Goal: Task Accomplishment & Management: Manage account settings

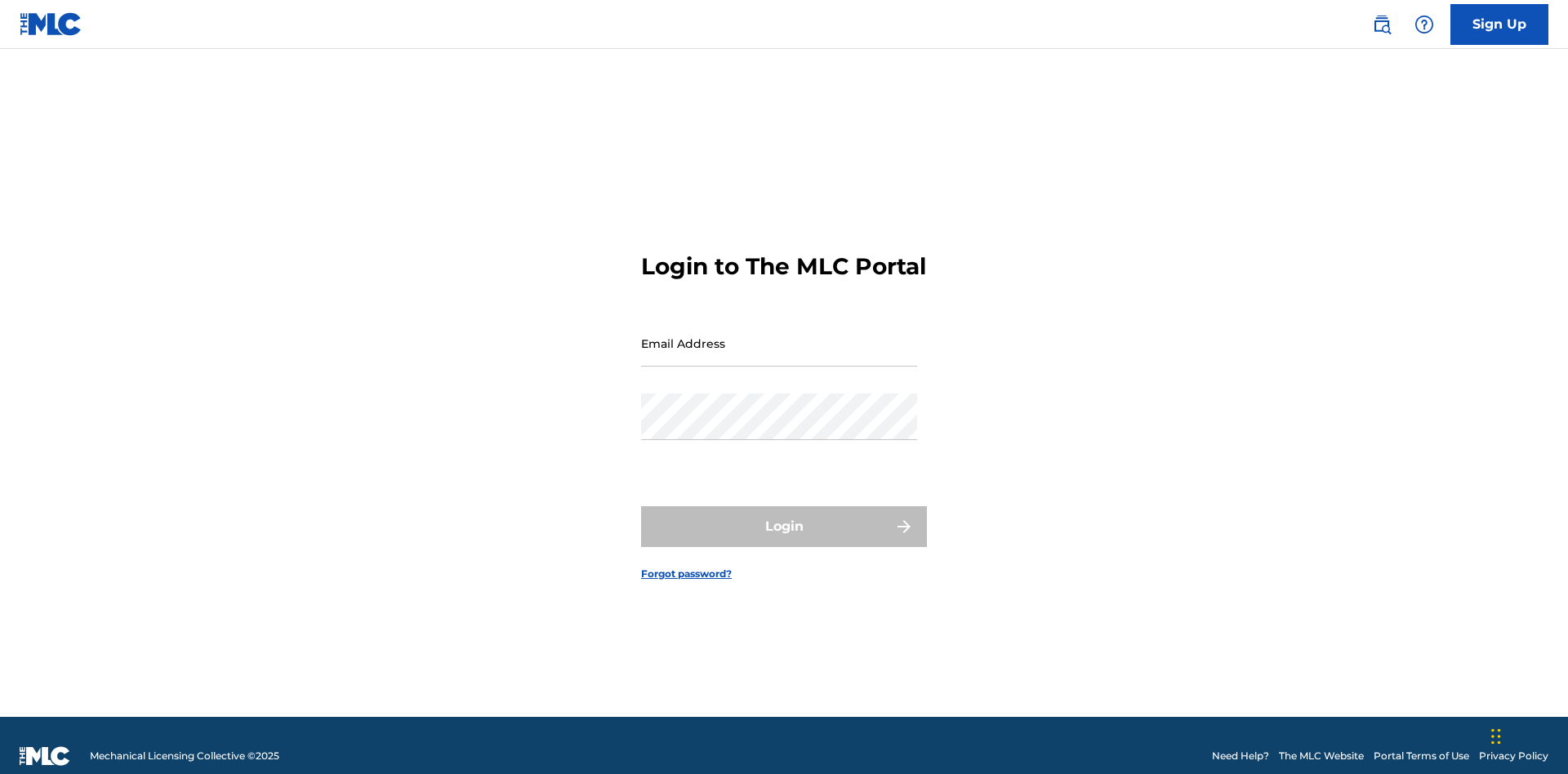
scroll to position [21, 0]
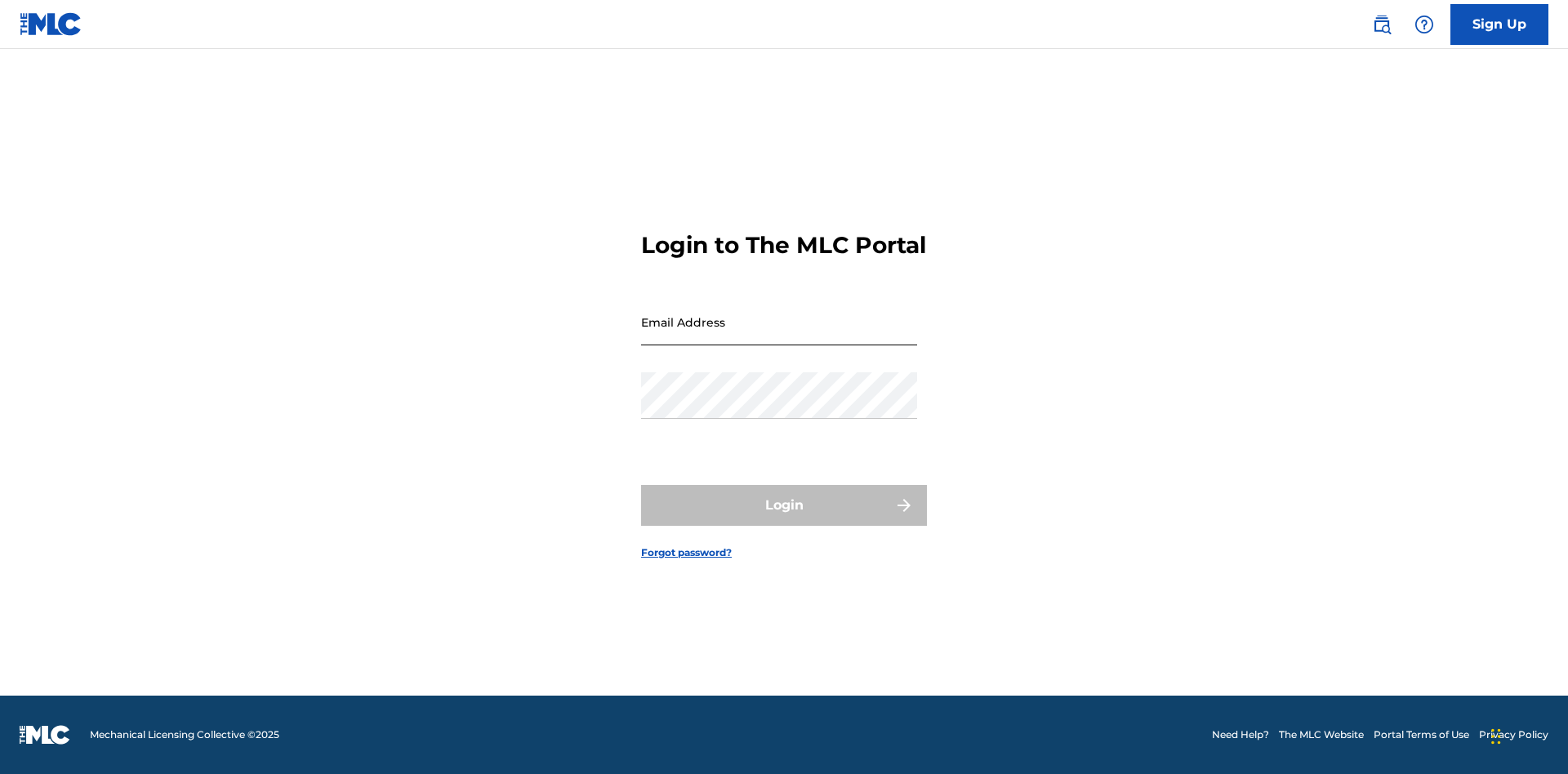
click at [779, 336] on input "Email Address" at bounding box center [779, 323] width 276 height 47
type input "[PERSON_NAME][EMAIL_ADDRESS][PERSON_NAME][DOMAIN_NAME]"
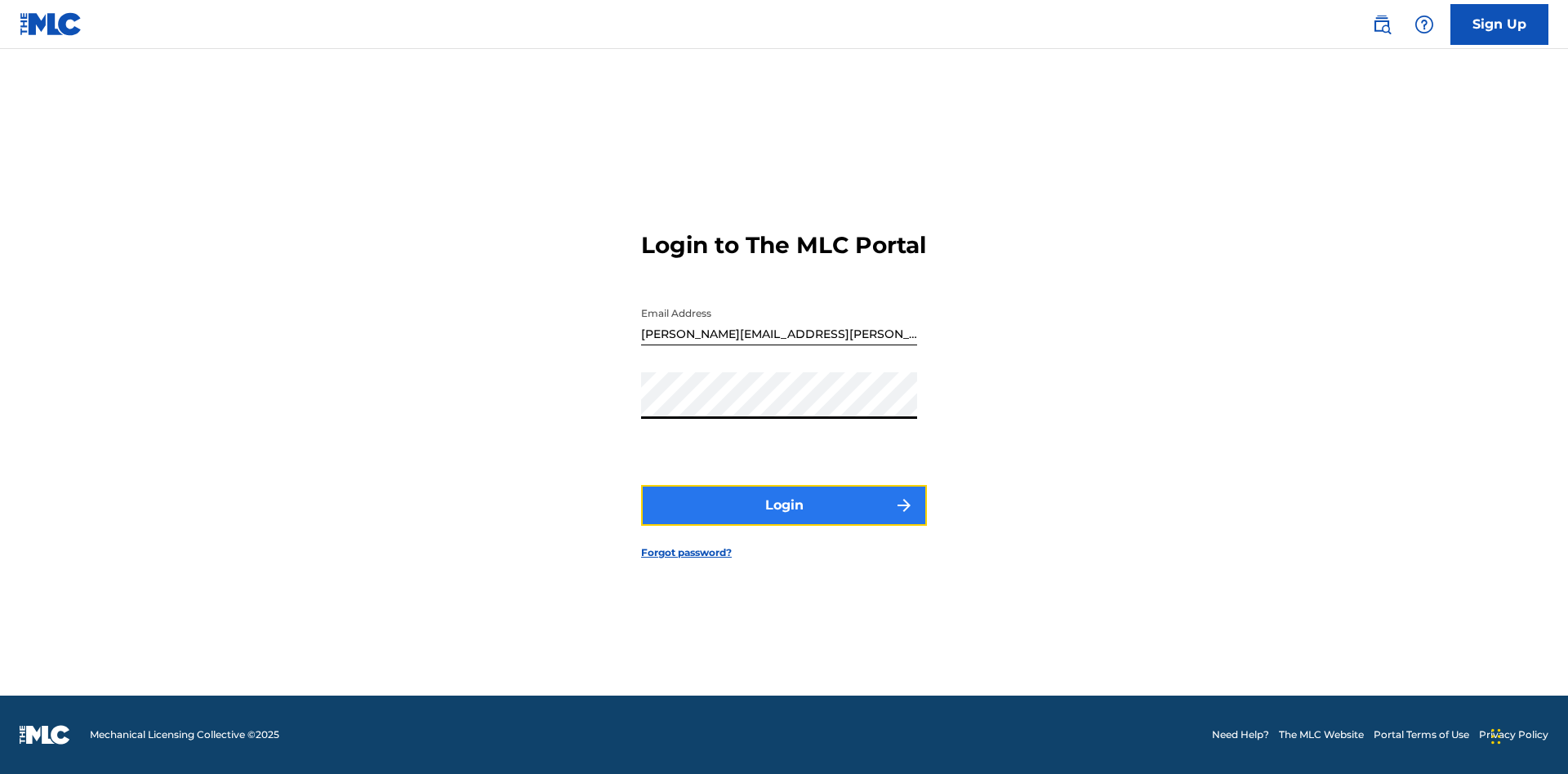
click at [784, 520] on button "Login" at bounding box center [784, 505] width 285 height 41
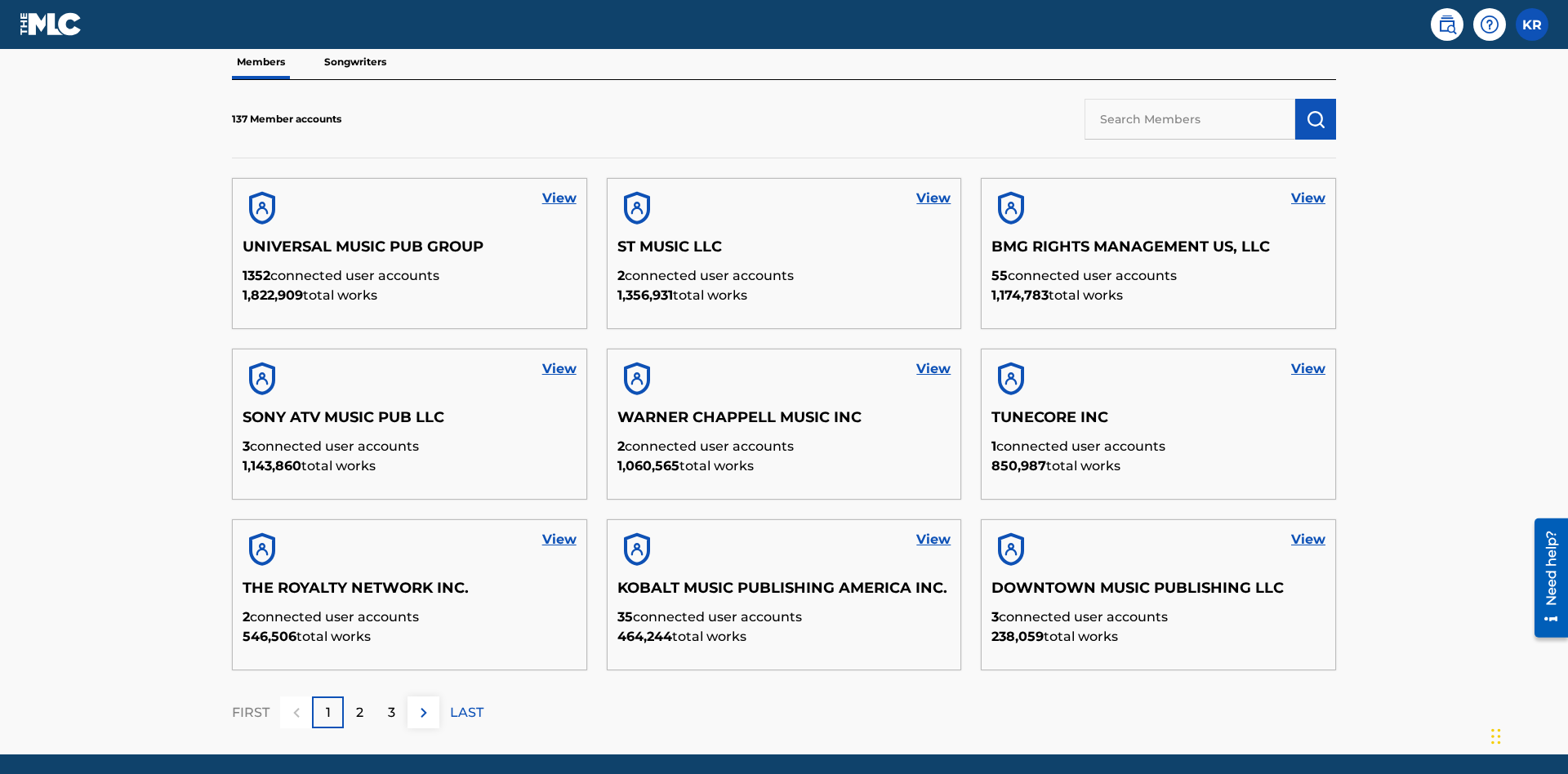
click at [1191, 119] on input "text" at bounding box center [1190, 119] width 211 height 41
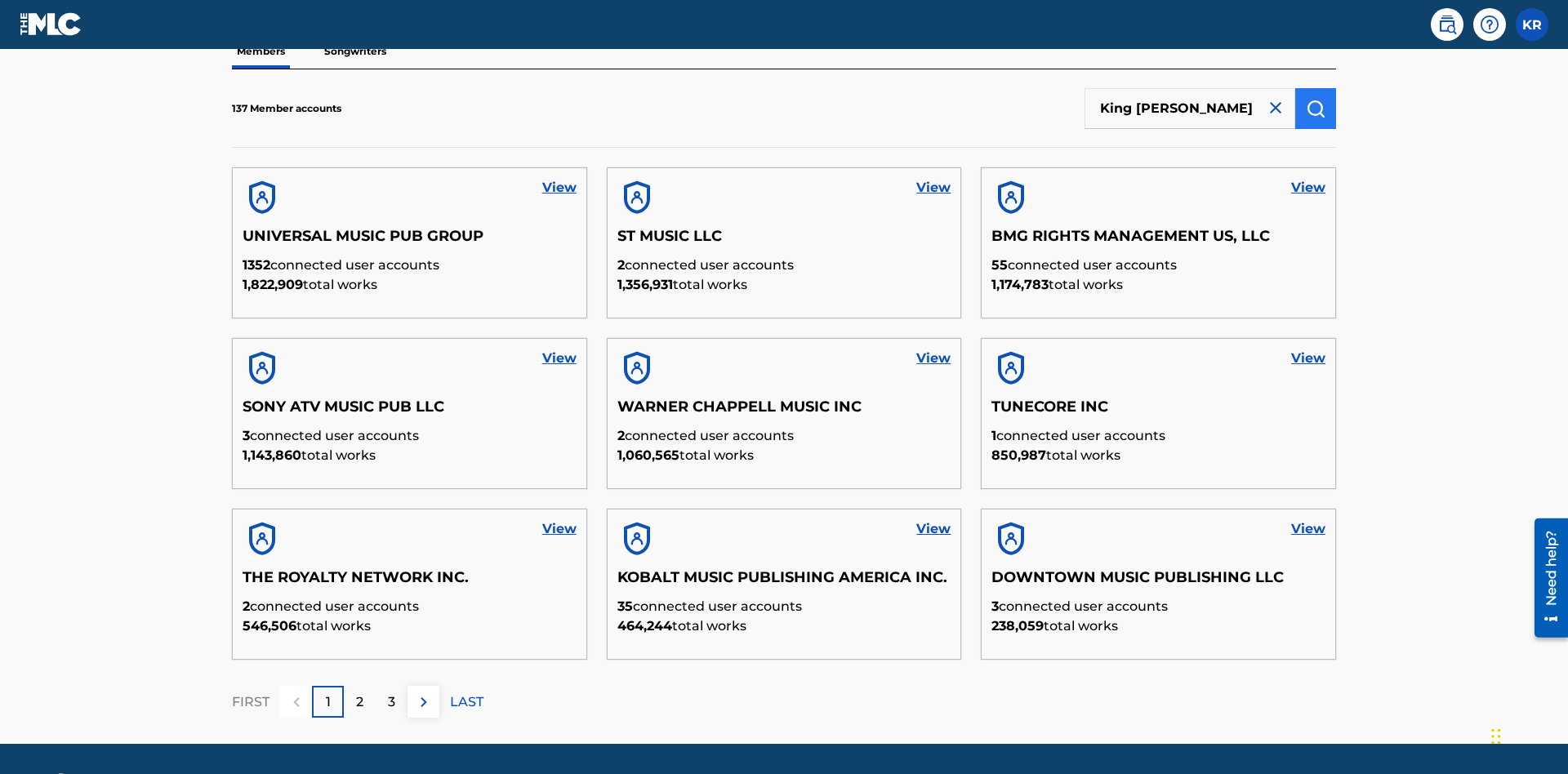
type input "King McTesterson"
click at [1316, 108] on img "submit" at bounding box center [1315, 108] width 20 height 20
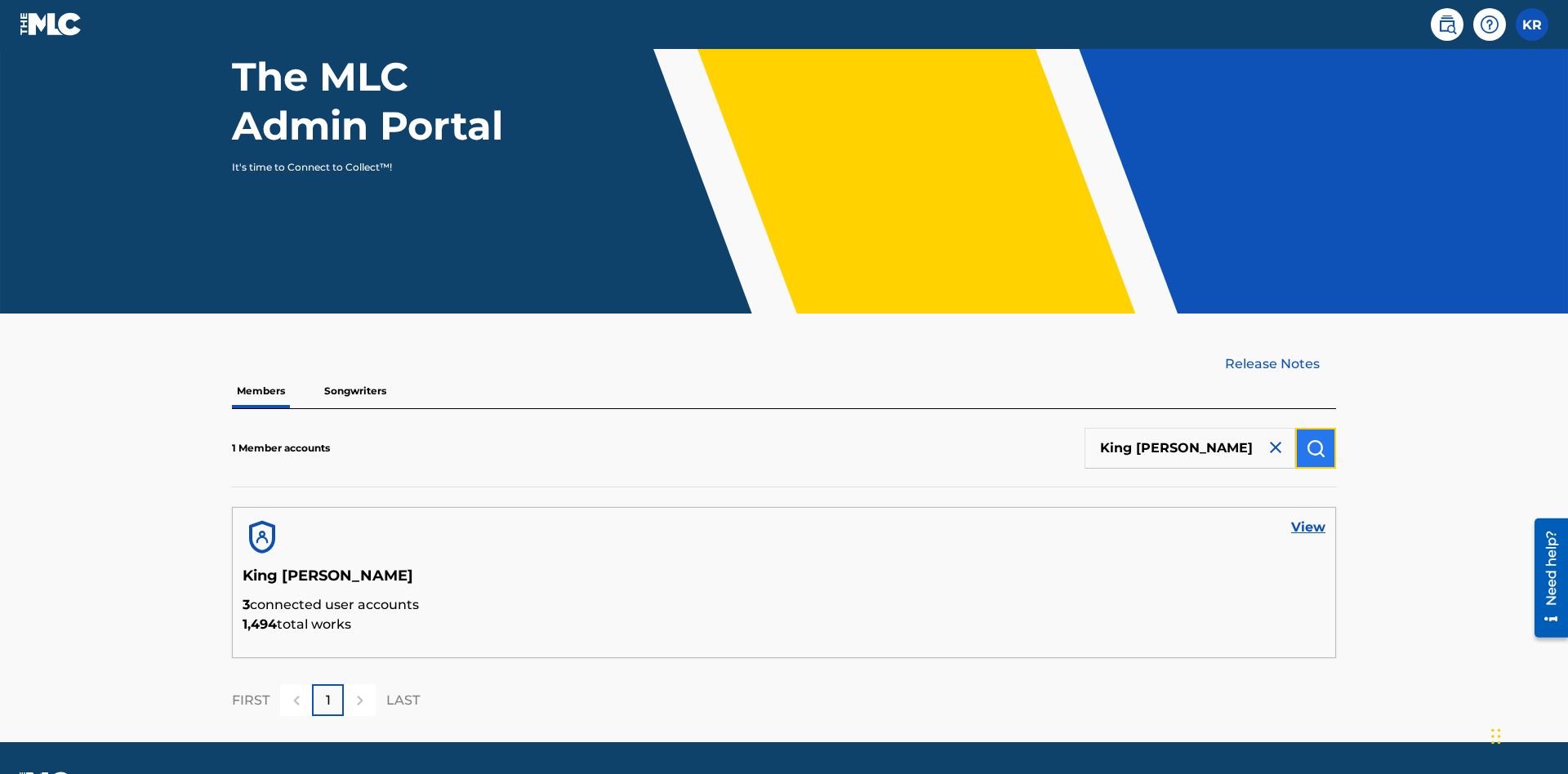
scroll to position [212, 0]
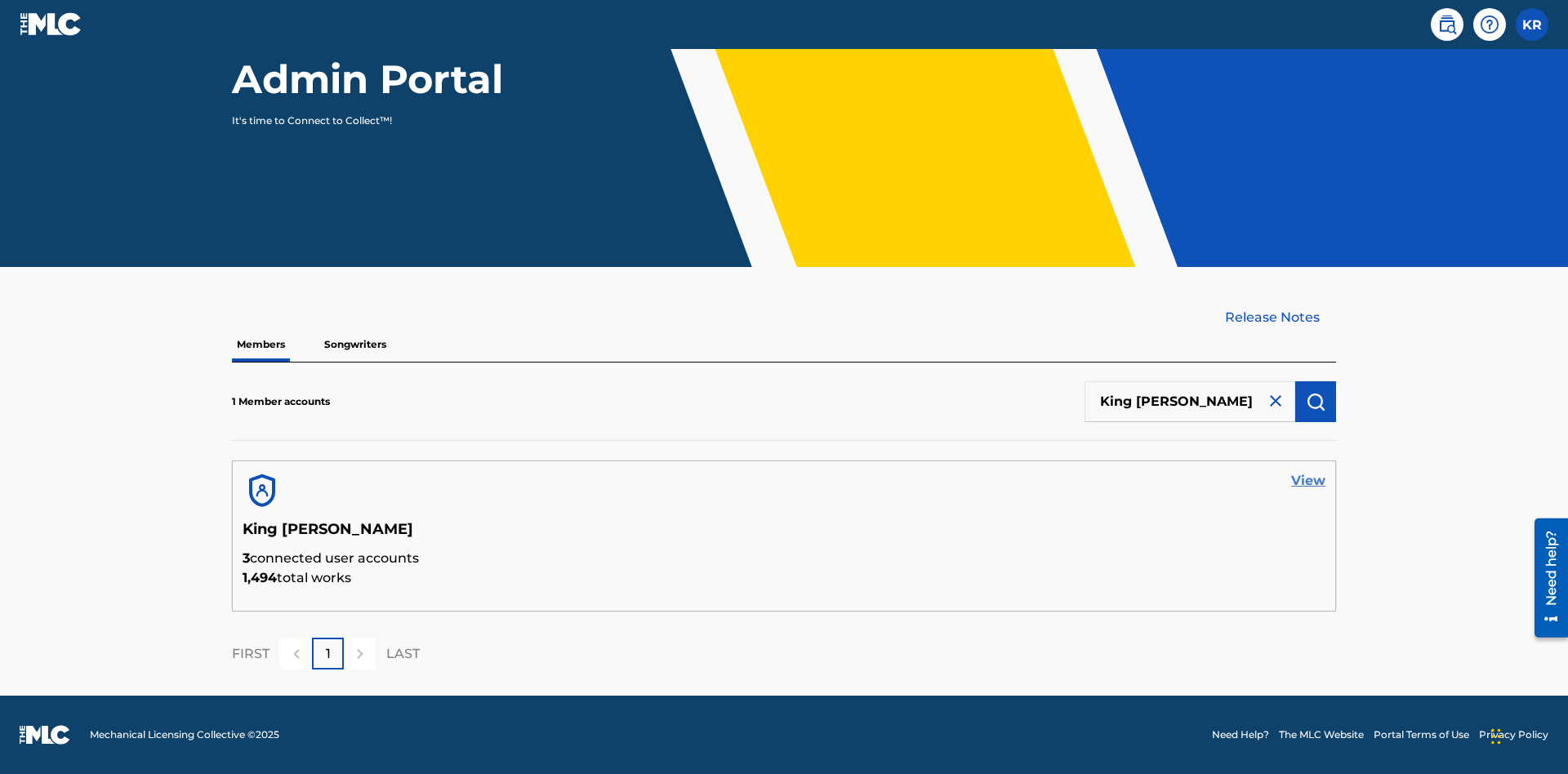
click at [1309, 481] on link "View" at bounding box center [1309, 481] width 35 height 20
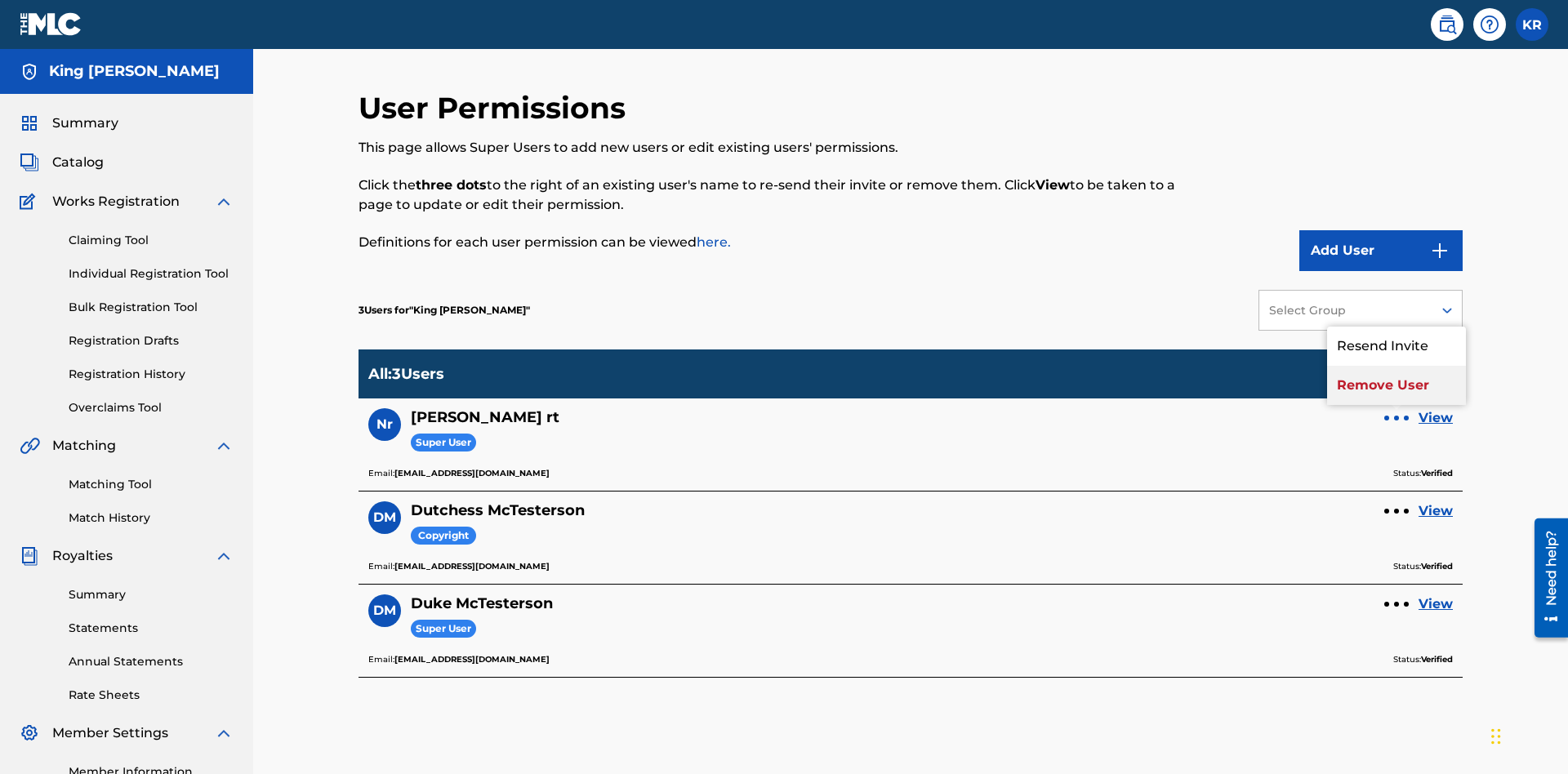
click at [1397, 366] on p "Remove User" at bounding box center [1397, 385] width 139 height 39
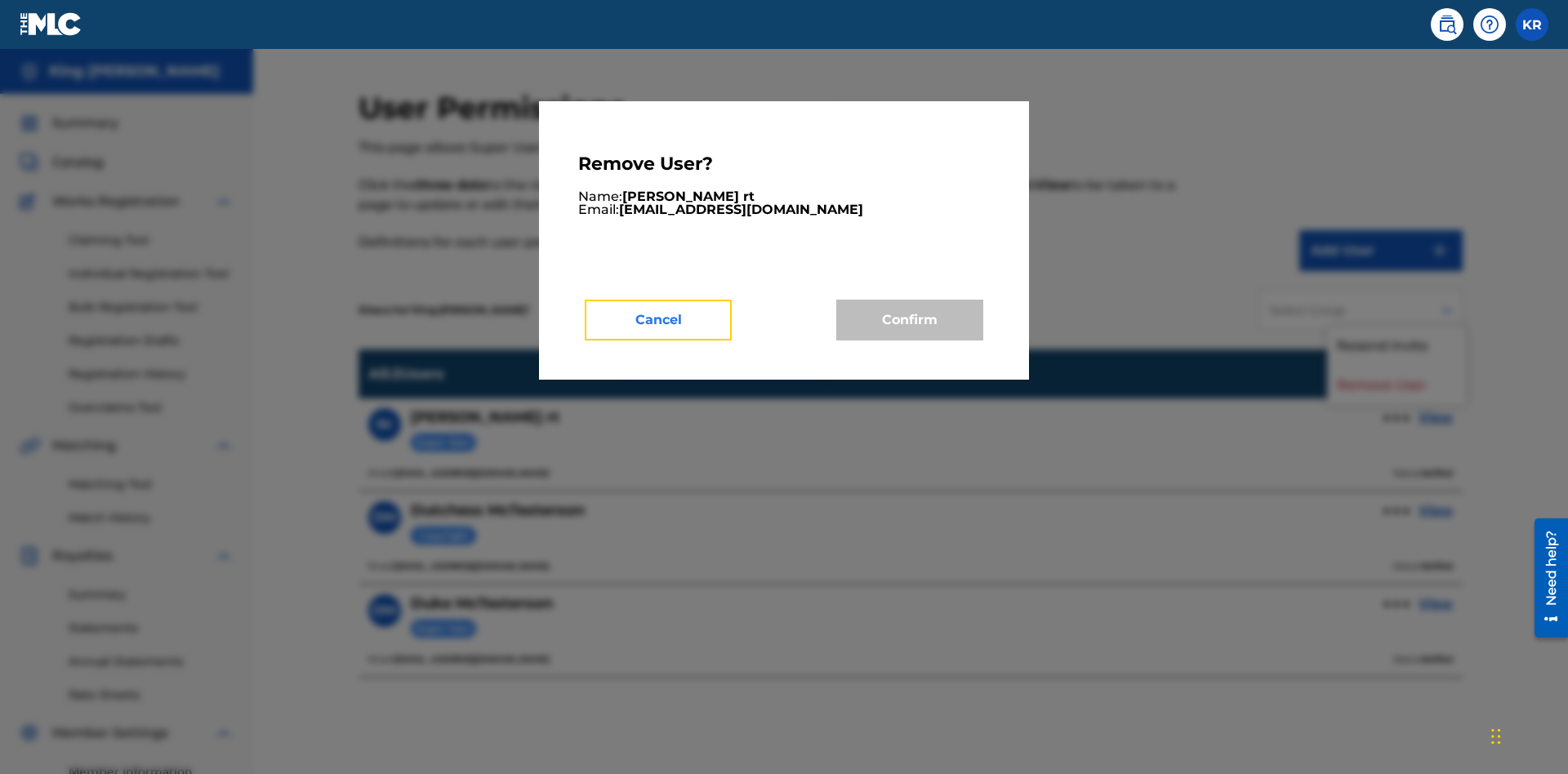
click at [659, 319] on button "Cancel" at bounding box center [658, 319] width 147 height 41
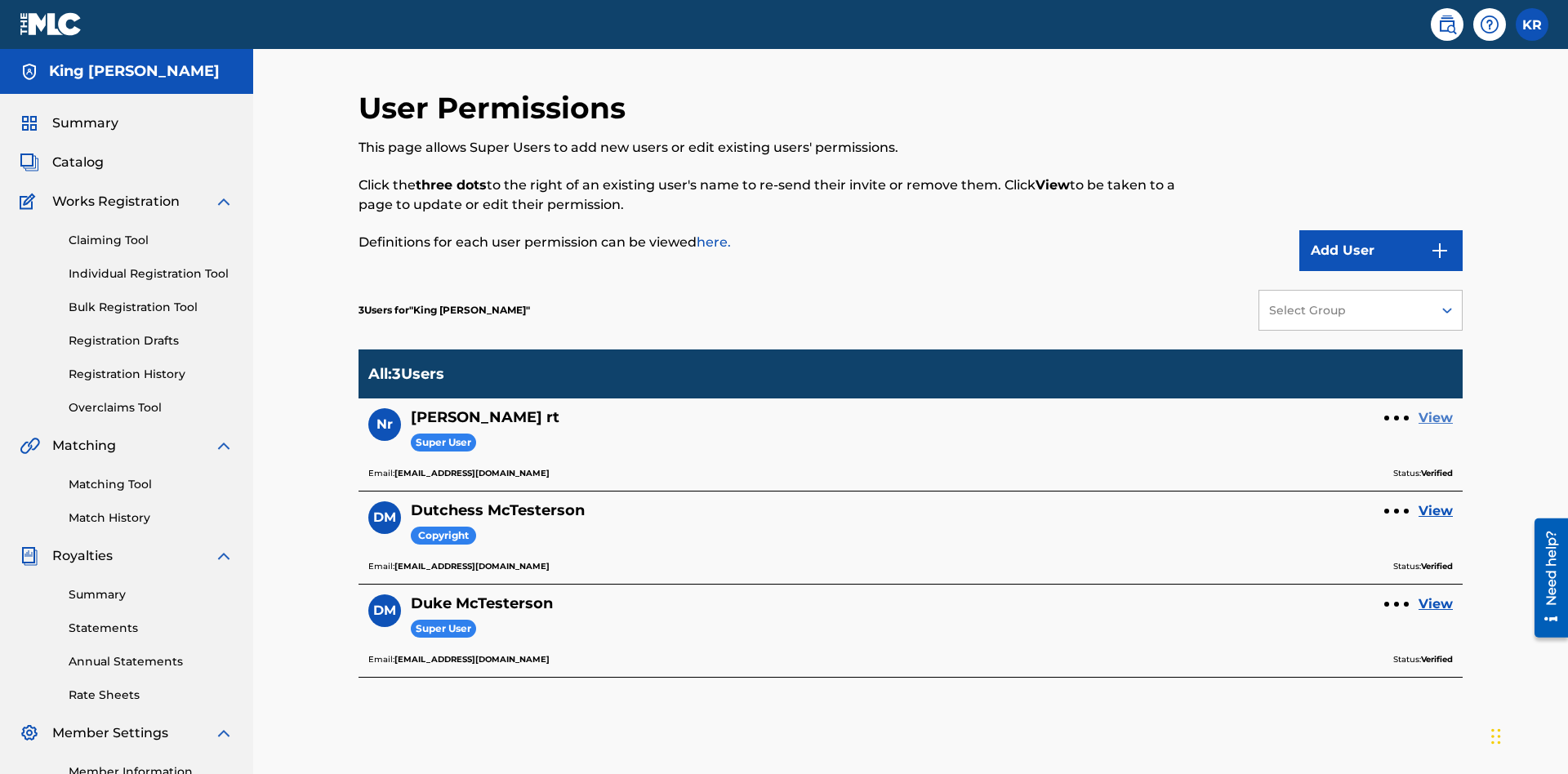
click at [1436, 409] on link "View" at bounding box center [1436, 418] width 35 height 20
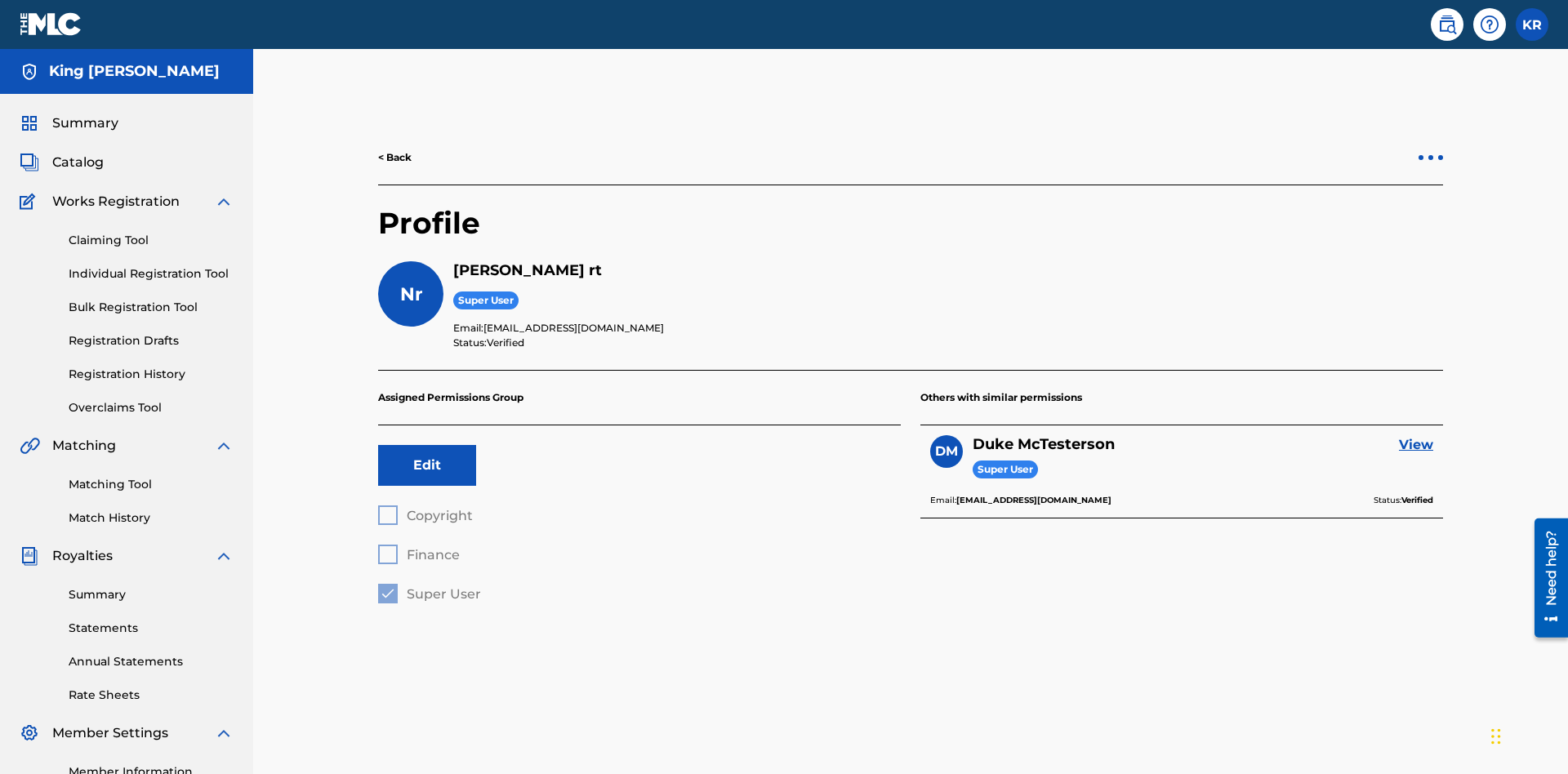
click at [1431, 155] on div at bounding box center [1431, 158] width 5 height 5
